Goal: Task Accomplishment & Management: Complete application form

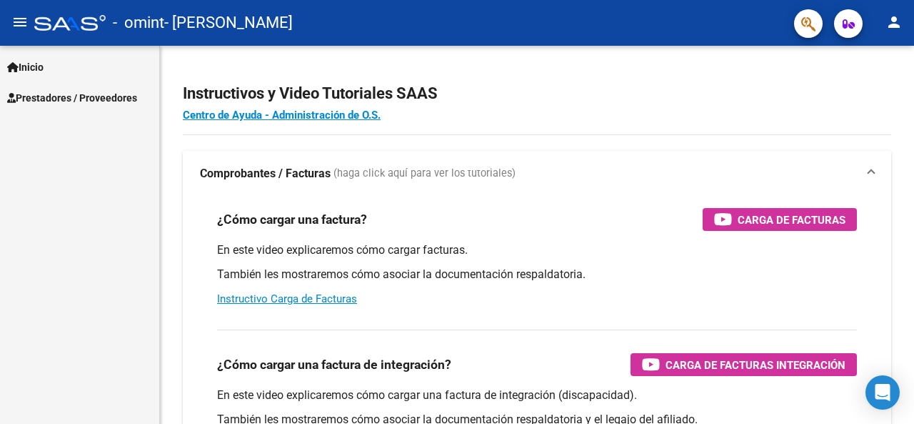
click at [89, 99] on span "Prestadores / Proveedores" at bounding box center [72, 98] width 130 height 16
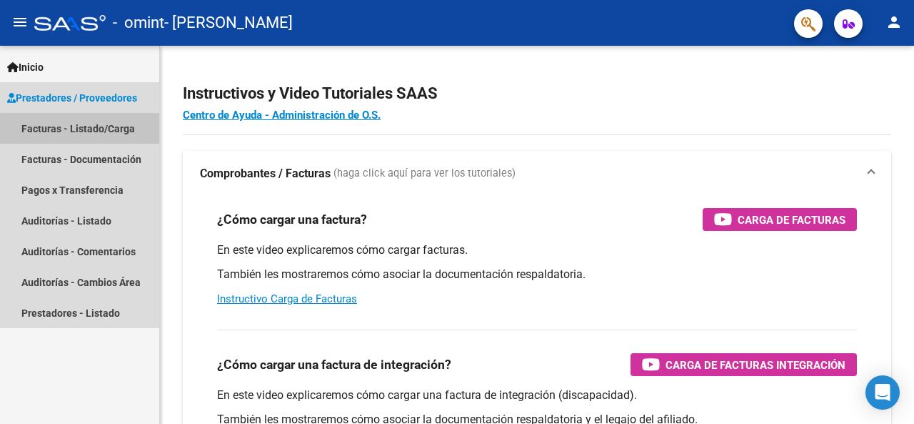
click at [91, 131] on link "Facturas - Listado/Carga" at bounding box center [79, 128] width 159 height 31
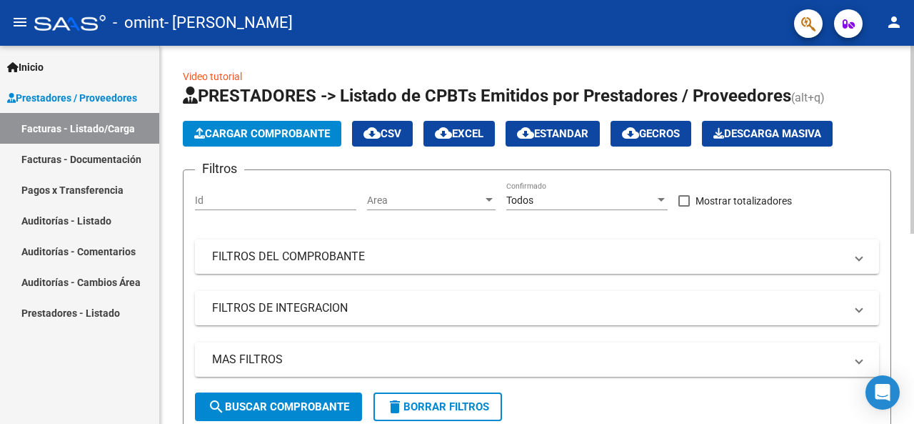
click at [233, 138] on span "Cargar Comprobante" at bounding box center [262, 133] width 136 height 13
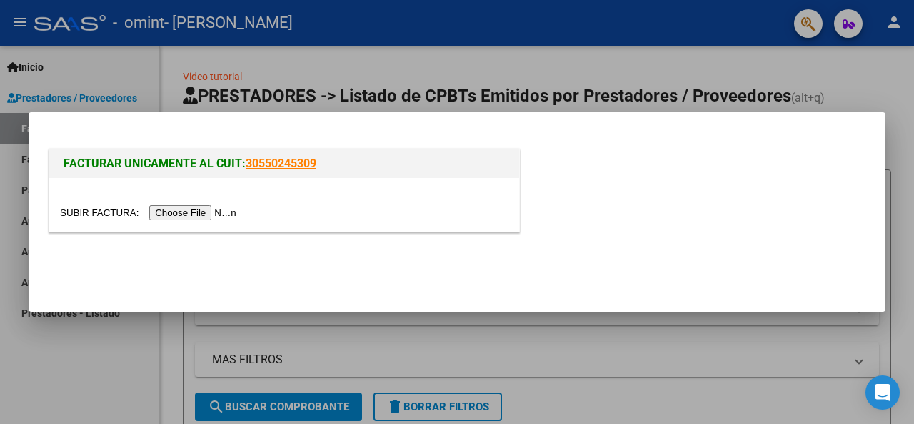
click at [177, 208] on input "file" at bounding box center [150, 212] width 181 height 15
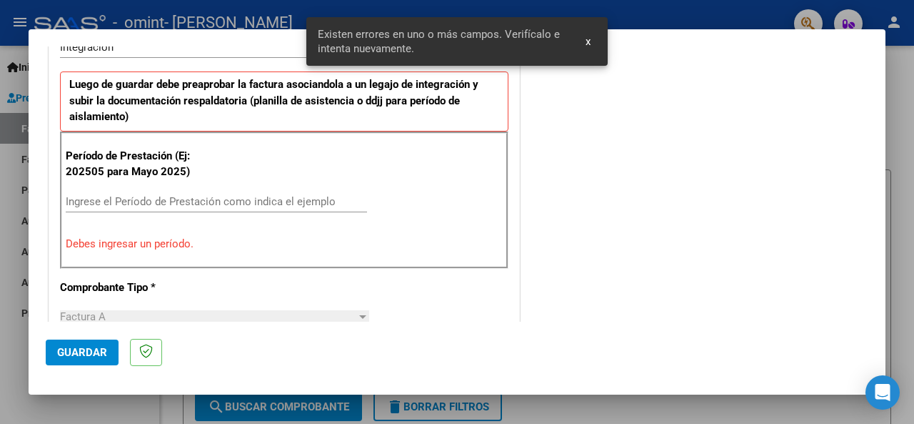
scroll to position [373, 0]
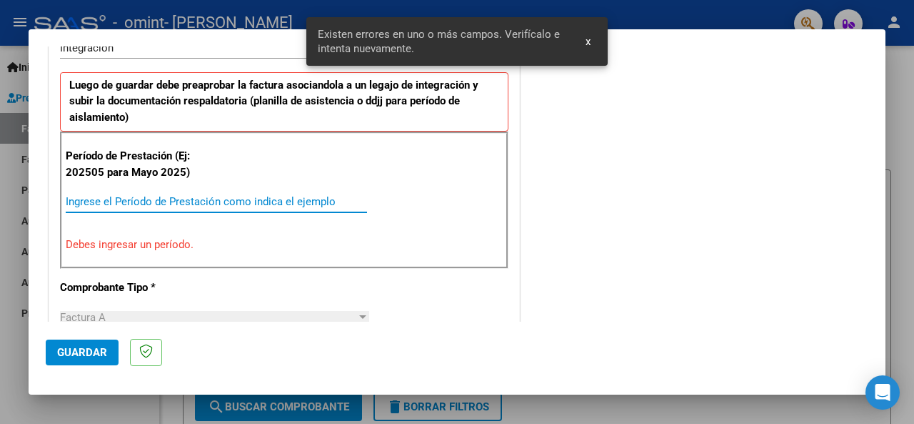
click at [126, 196] on input "Ingrese el Período de Prestación como indica el ejemplo" at bounding box center [216, 201] width 301 height 13
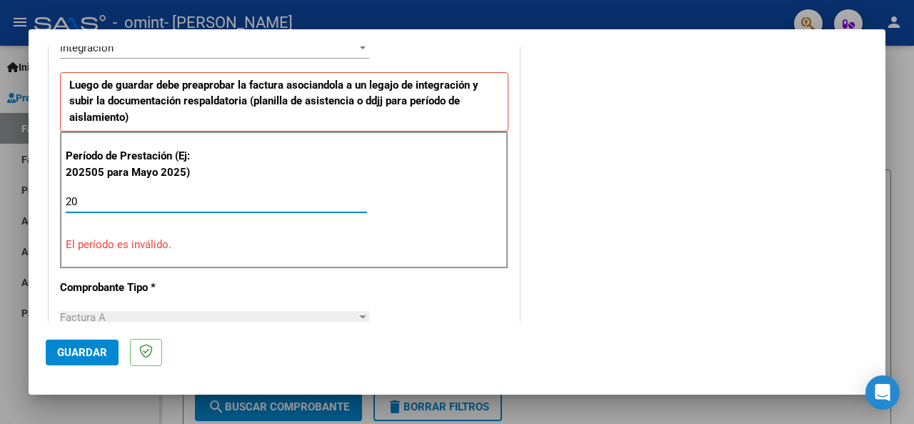
type input "2"
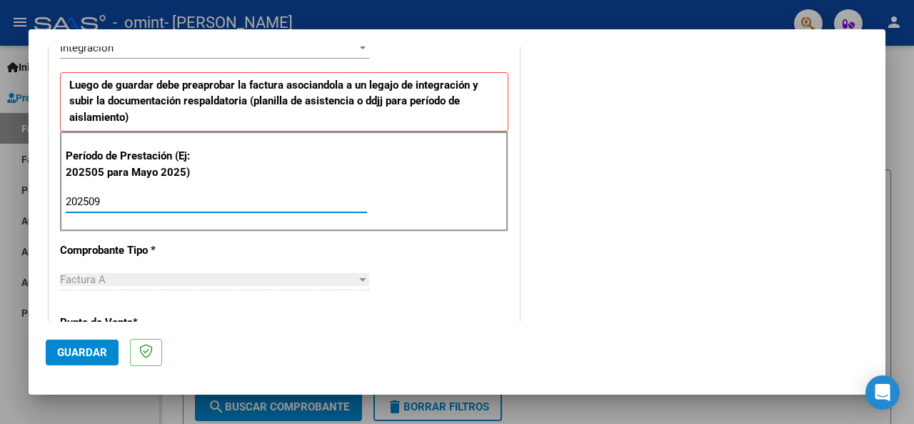
type input "202509"
click at [101, 349] on span "Guardar" at bounding box center [82, 352] width 50 height 13
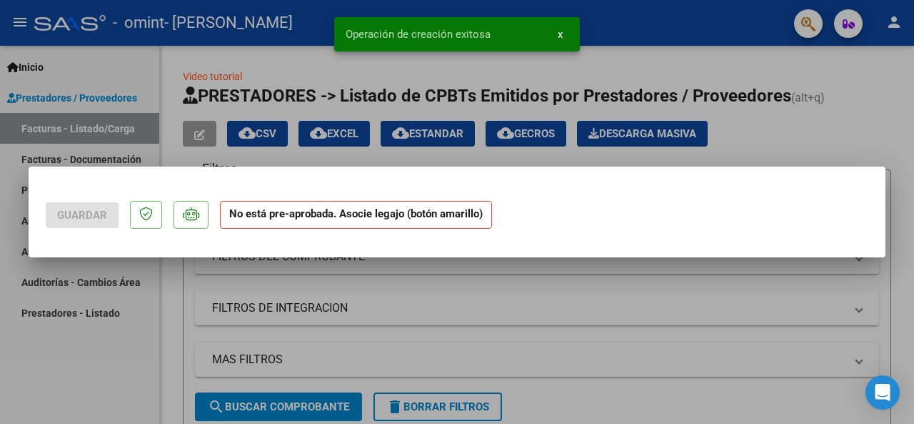
scroll to position [0, 0]
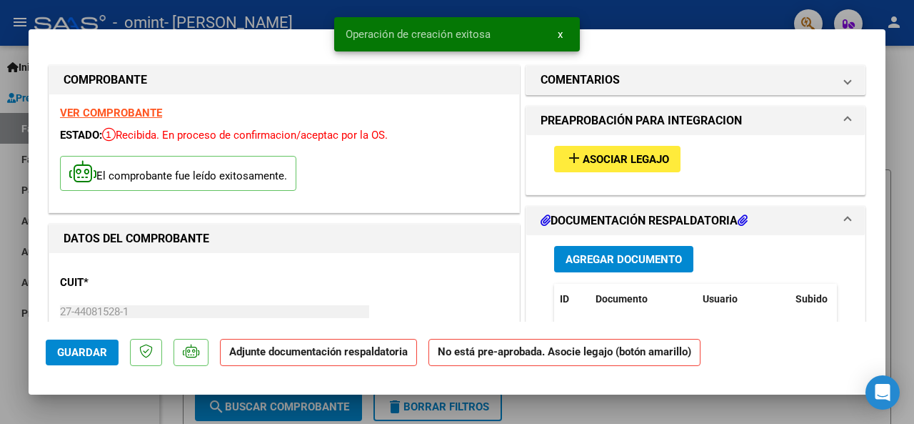
click at [607, 146] on button "add Asociar Legajo" at bounding box center [617, 159] width 126 height 26
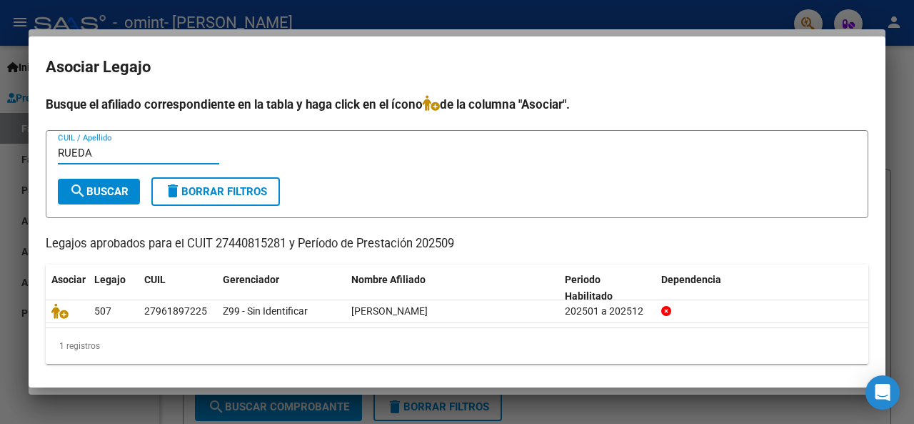
type input "RUEDA"
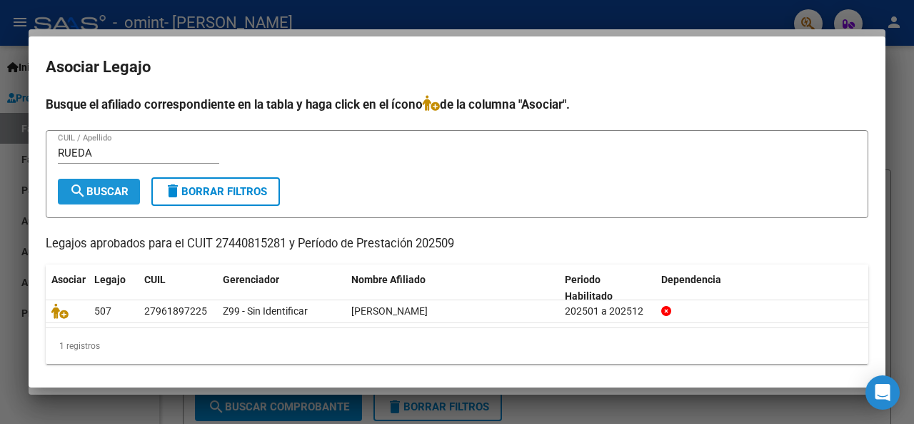
click at [104, 201] on button "search Buscar" at bounding box center [99, 192] width 82 height 26
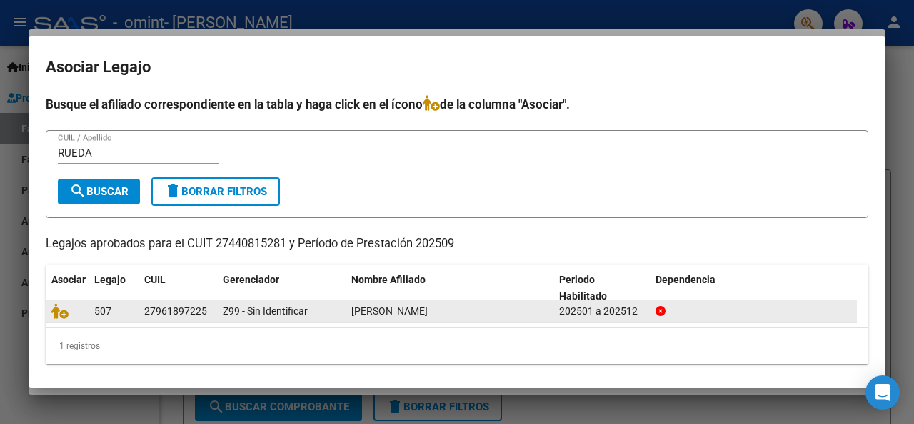
click at [426, 315] on span "[PERSON_NAME]" at bounding box center [390, 310] width 76 height 11
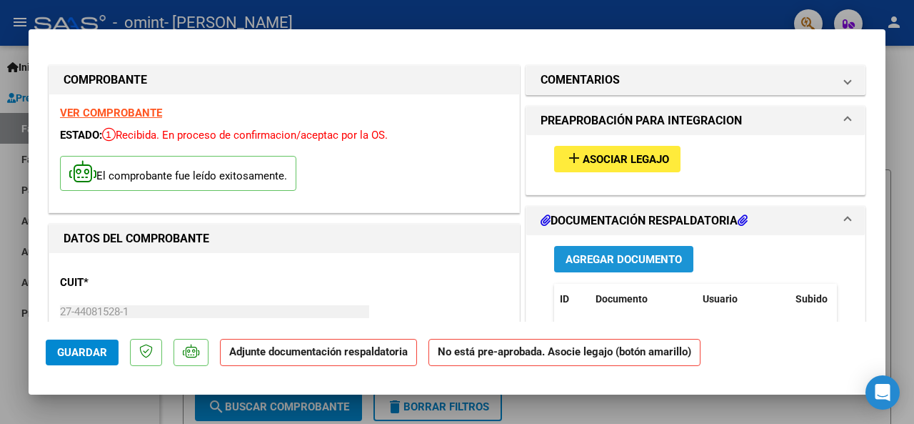
click at [599, 255] on span "Agregar Documento" at bounding box center [624, 259] width 116 height 13
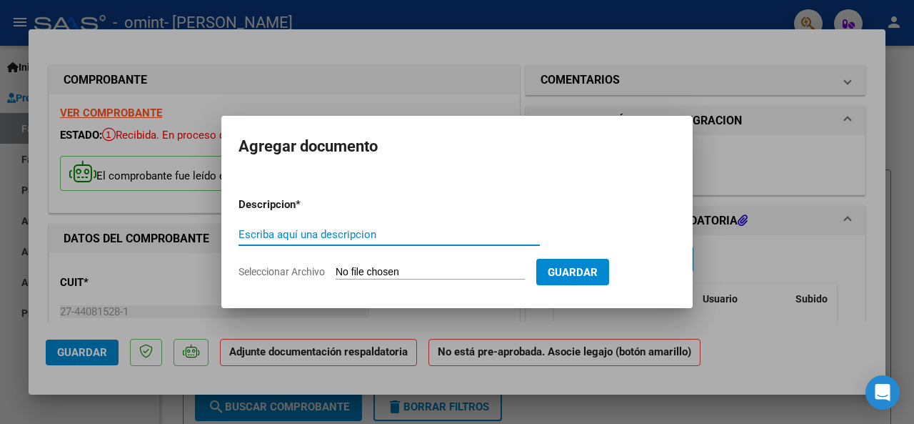
type input "a"
type input "Planilla de asistencia"
click at [399, 274] on input "Seleccionar Archivo" at bounding box center [430, 273] width 189 height 14
click at [456, 269] on input "Seleccionar Archivo" at bounding box center [430, 273] width 189 height 14
click at [384, 268] on input "Seleccionar Archivo" at bounding box center [430, 273] width 189 height 14
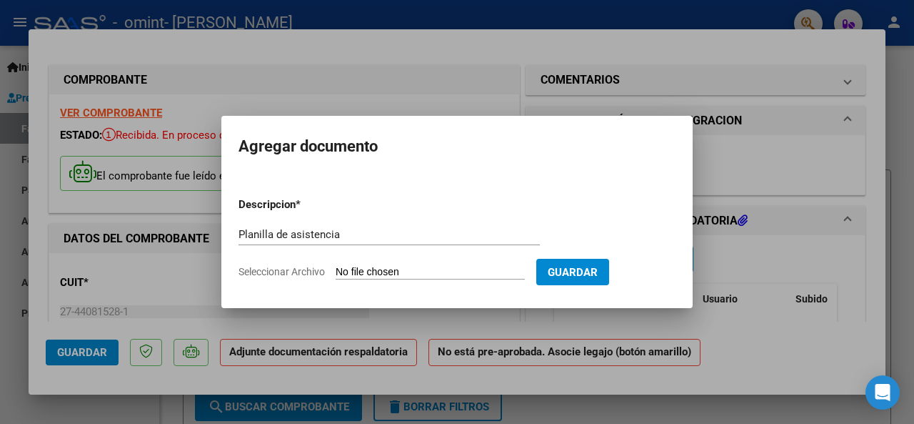
type input "C:\fakepath\As [PERSON_NAME] [DATE].pdf"
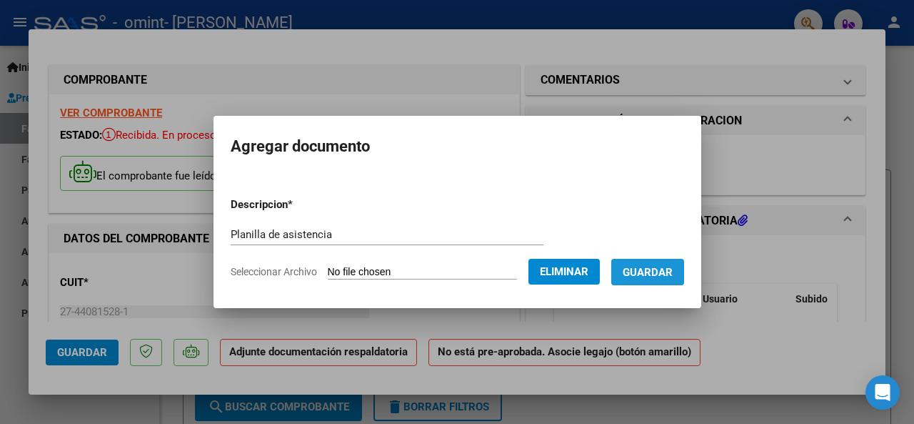
click at [659, 278] on button "Guardar" at bounding box center [648, 272] width 73 height 26
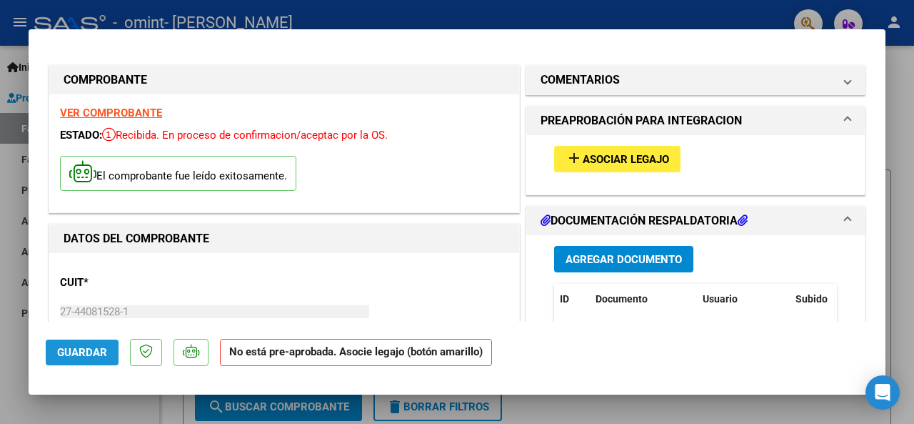
click at [88, 351] on span "Guardar" at bounding box center [82, 352] width 50 height 13
click at [76, 352] on span "Guardar" at bounding box center [82, 352] width 50 height 13
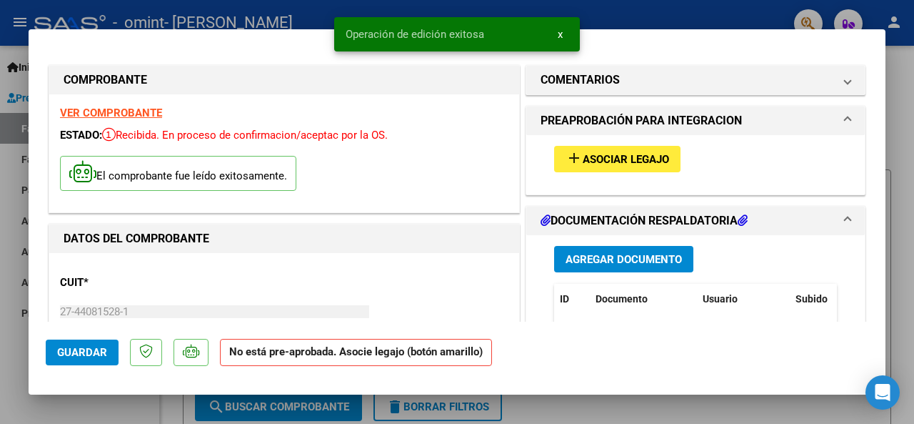
click at [584, 153] on span "Asociar Legajo" at bounding box center [626, 159] width 86 height 13
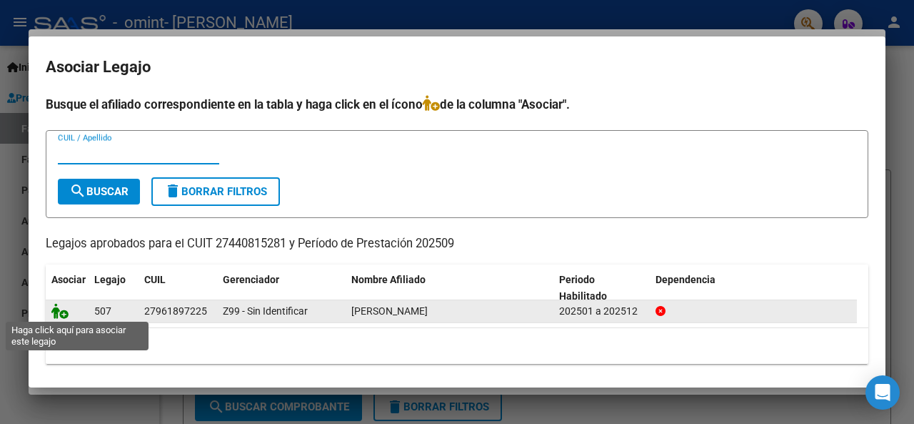
click at [60, 314] on icon at bounding box center [59, 311] width 17 height 16
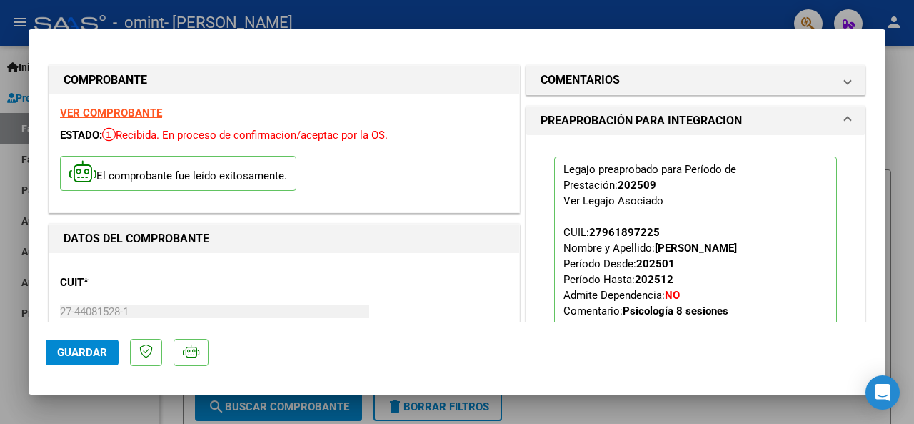
click at [66, 347] on span "Guardar" at bounding box center [82, 352] width 50 height 13
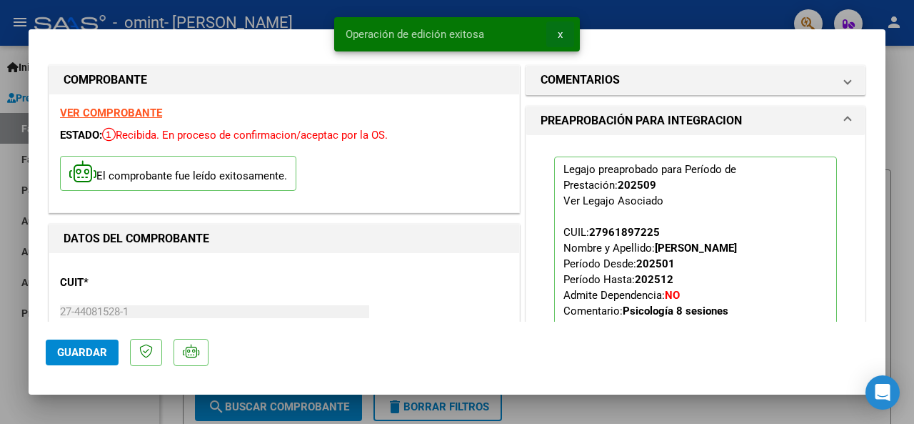
click at [551, 31] on button "x" at bounding box center [561, 34] width 28 height 26
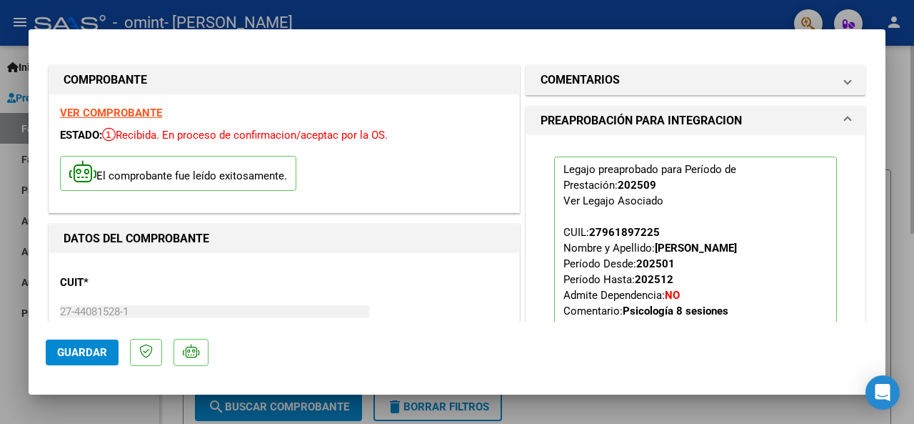
drag, startPoint x: 887, startPoint y: 94, endPoint x: 902, endPoint y: 243, distance: 150.0
click at [886, 95] on div at bounding box center [457, 212] width 914 height 424
drag, startPoint x: 902, startPoint y: 243, endPoint x: 900, endPoint y: 229, distance: 13.6
click at [900, 229] on div "Video tutorial PRESTADORES -> Listado de CPBTs Emitidos por Prestadores / Prove…" at bounding box center [537, 422] width 754 height 752
